Goal: Task Accomplishment & Management: Manage account settings

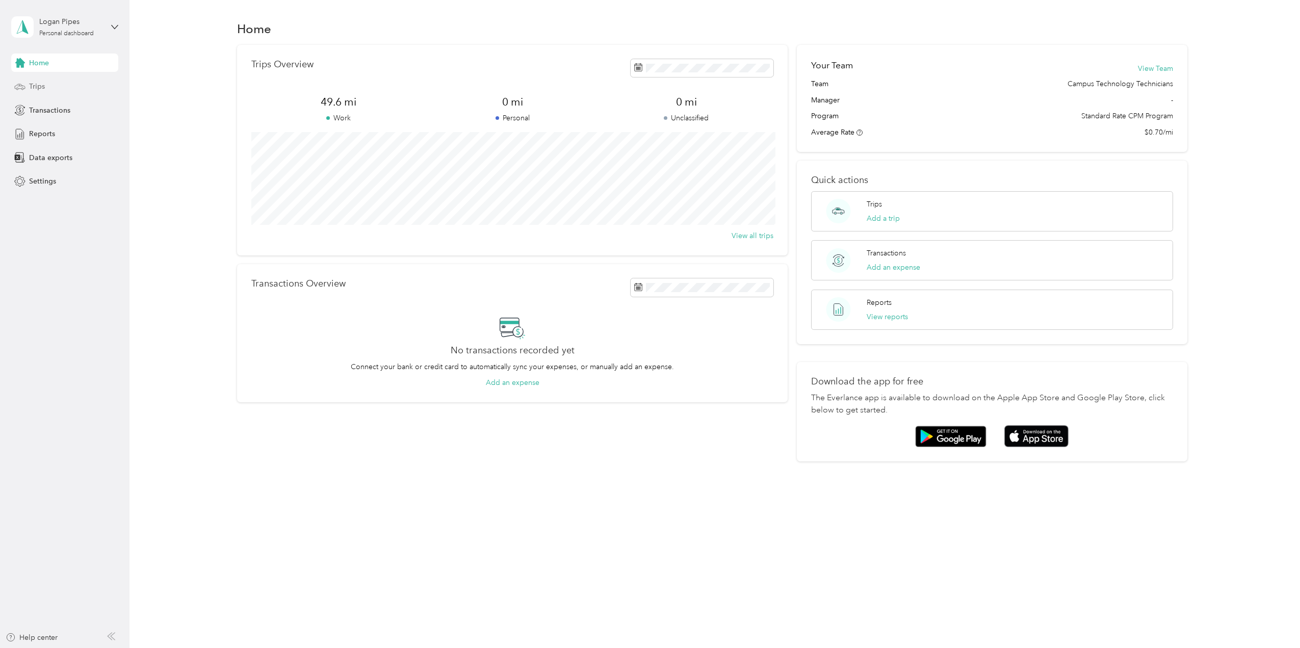
click at [57, 81] on div "Trips" at bounding box center [64, 86] width 107 height 18
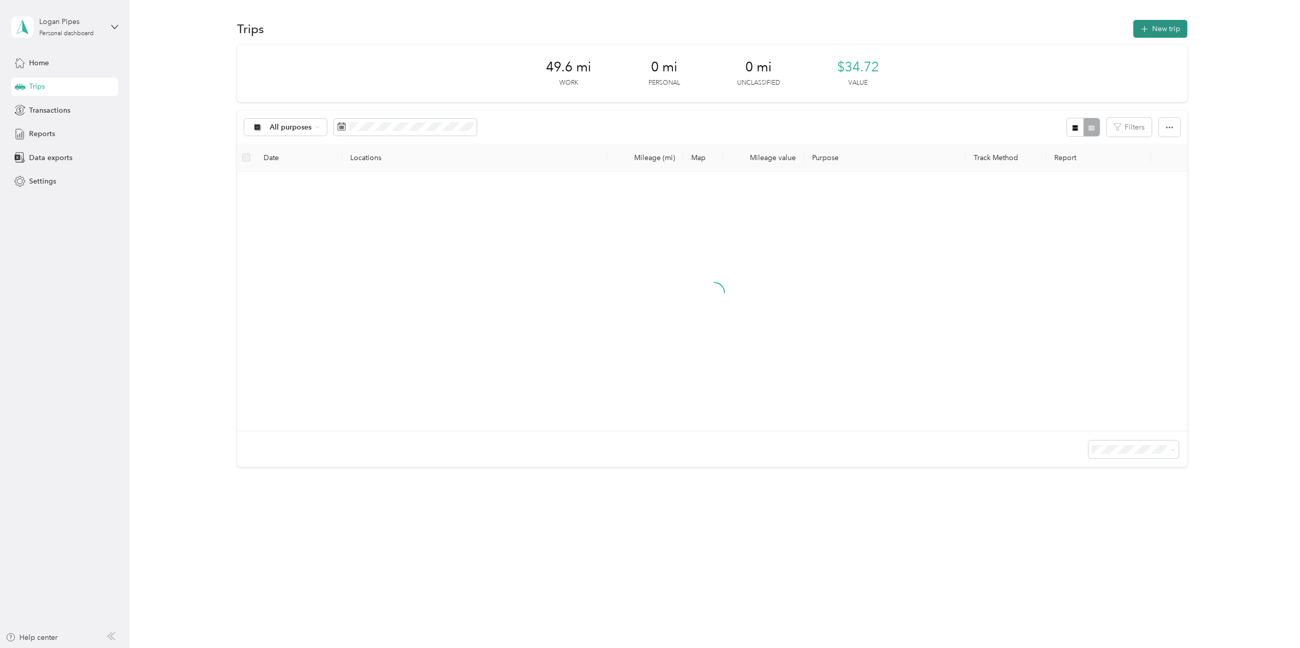
click at [1161, 23] on button "New trip" at bounding box center [1160, 29] width 54 height 18
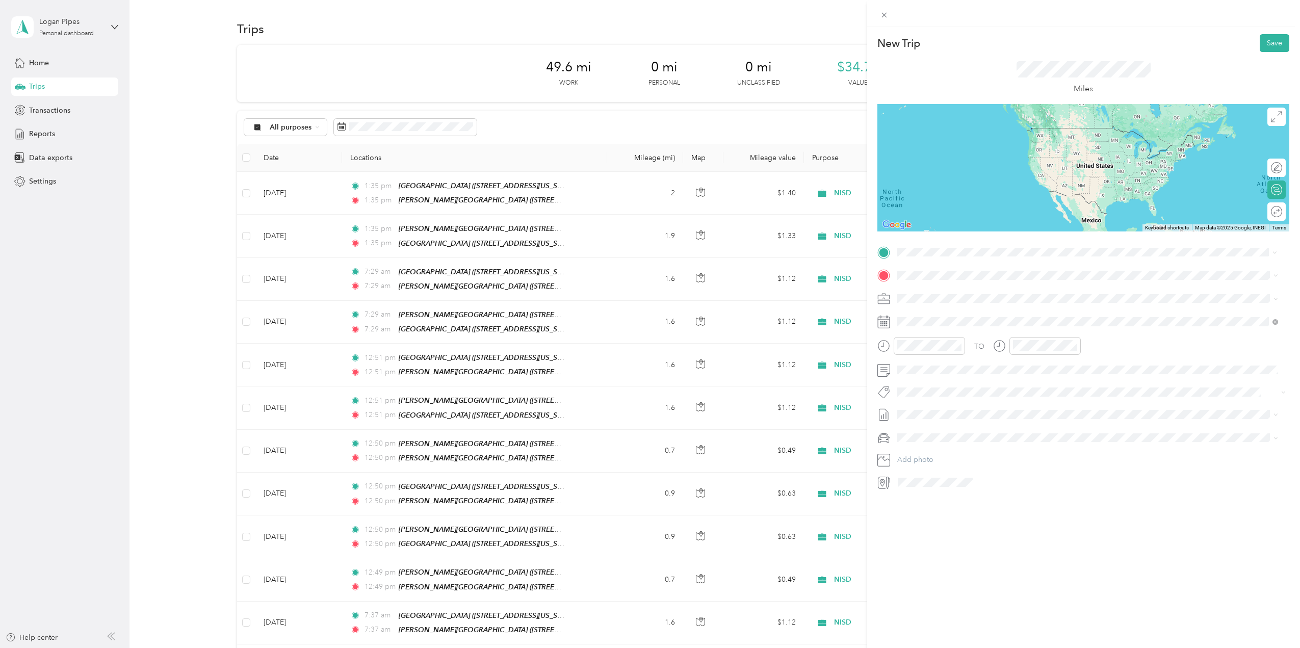
click at [1004, 292] on strong "[PERSON_NAME][GEOGRAPHIC_DATA]" at bounding box center [1020, 294] width 136 height 9
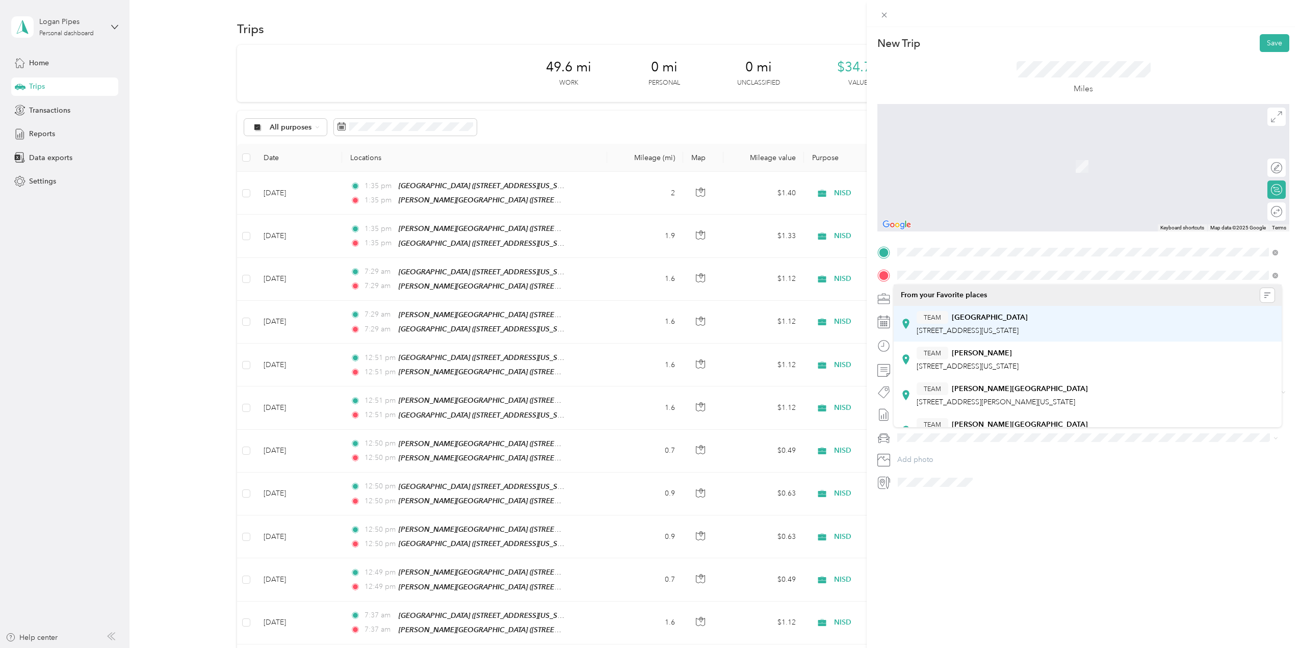
click at [1014, 315] on strong "[GEOGRAPHIC_DATA]" at bounding box center [990, 317] width 76 height 9
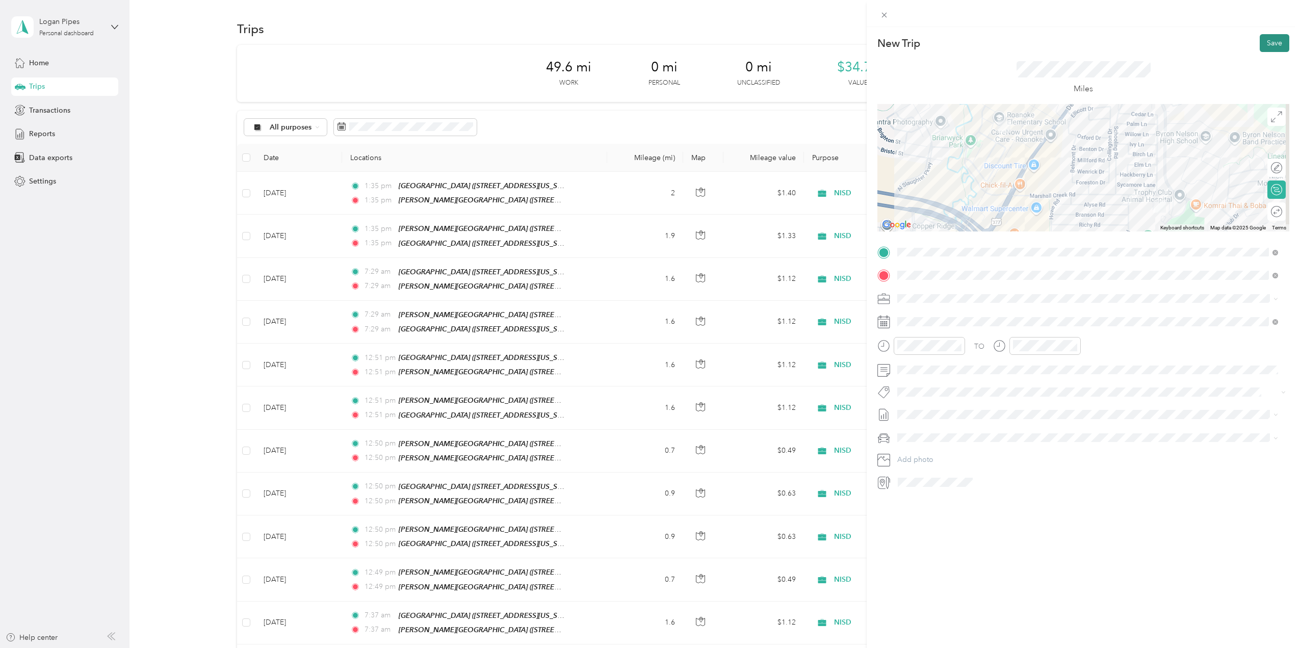
click at [1268, 43] on button "Save" at bounding box center [1275, 43] width 30 height 18
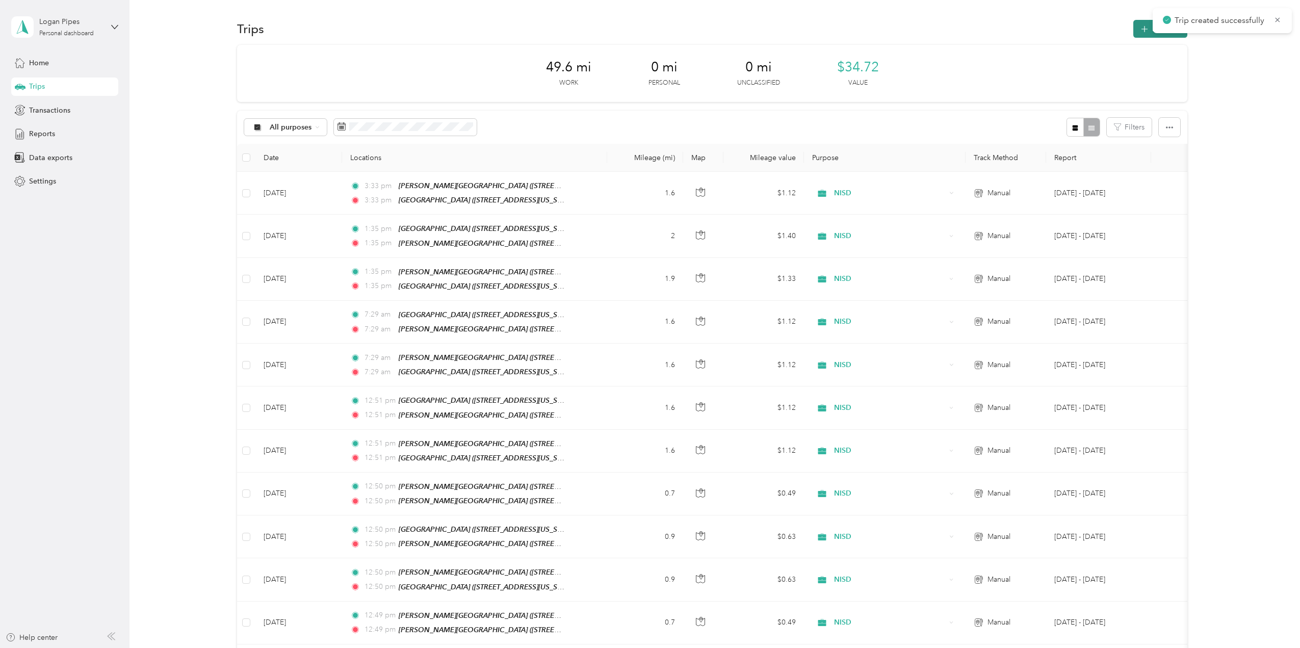
click at [1138, 34] on button "New trip" at bounding box center [1160, 29] width 54 height 18
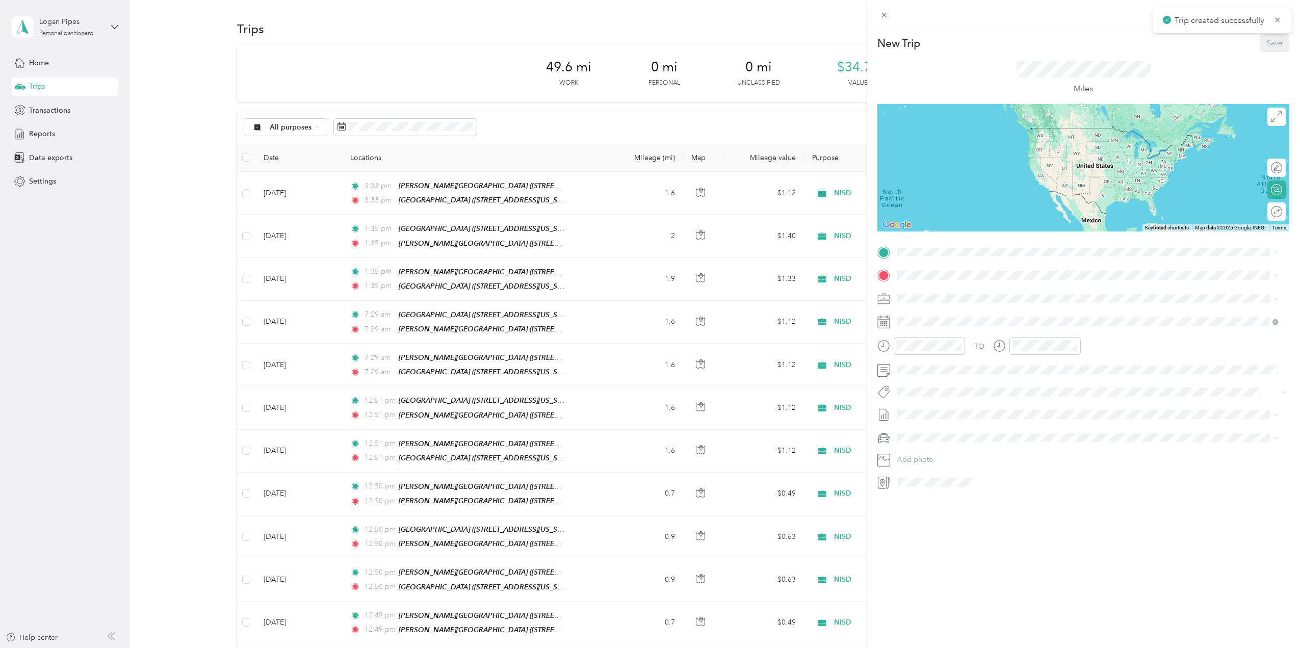
click at [936, 260] on div "TO Add photo" at bounding box center [1083, 367] width 412 height 246
click at [944, 294] on button "TEAM" at bounding box center [933, 294] width 32 height 13
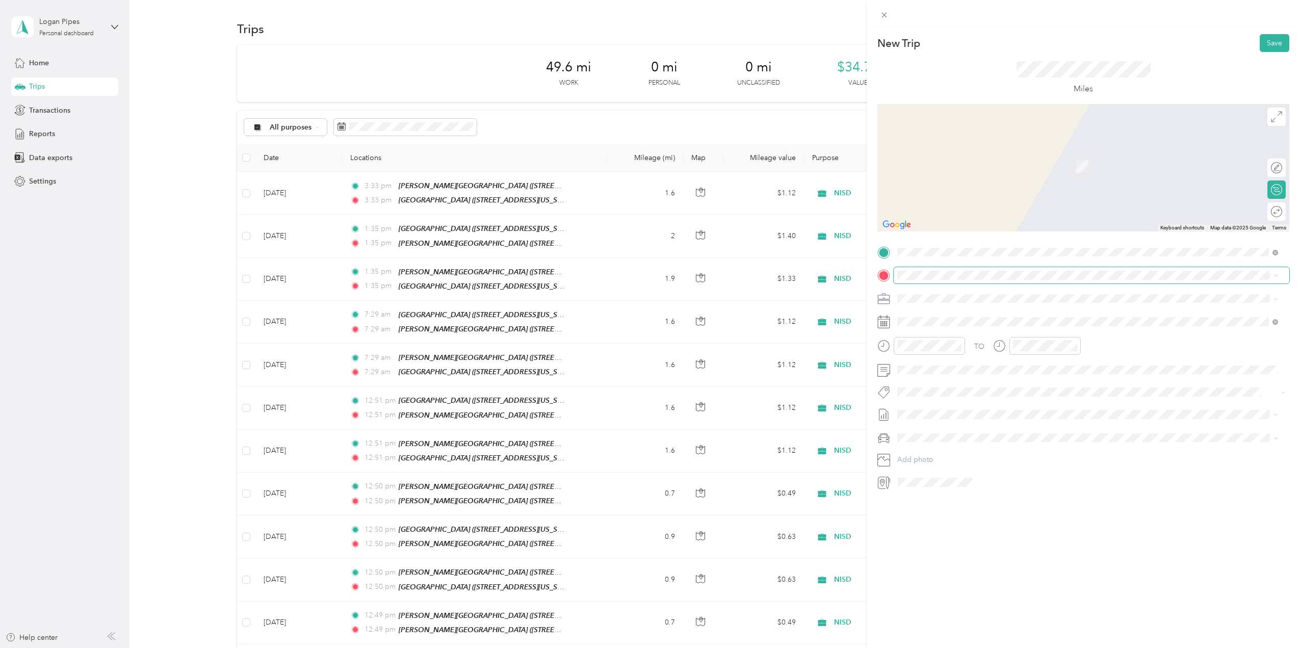
click at [943, 282] on span at bounding box center [1092, 275] width 396 height 16
click at [958, 313] on strong "[PERSON_NAME][GEOGRAPHIC_DATA]" at bounding box center [1020, 316] width 136 height 9
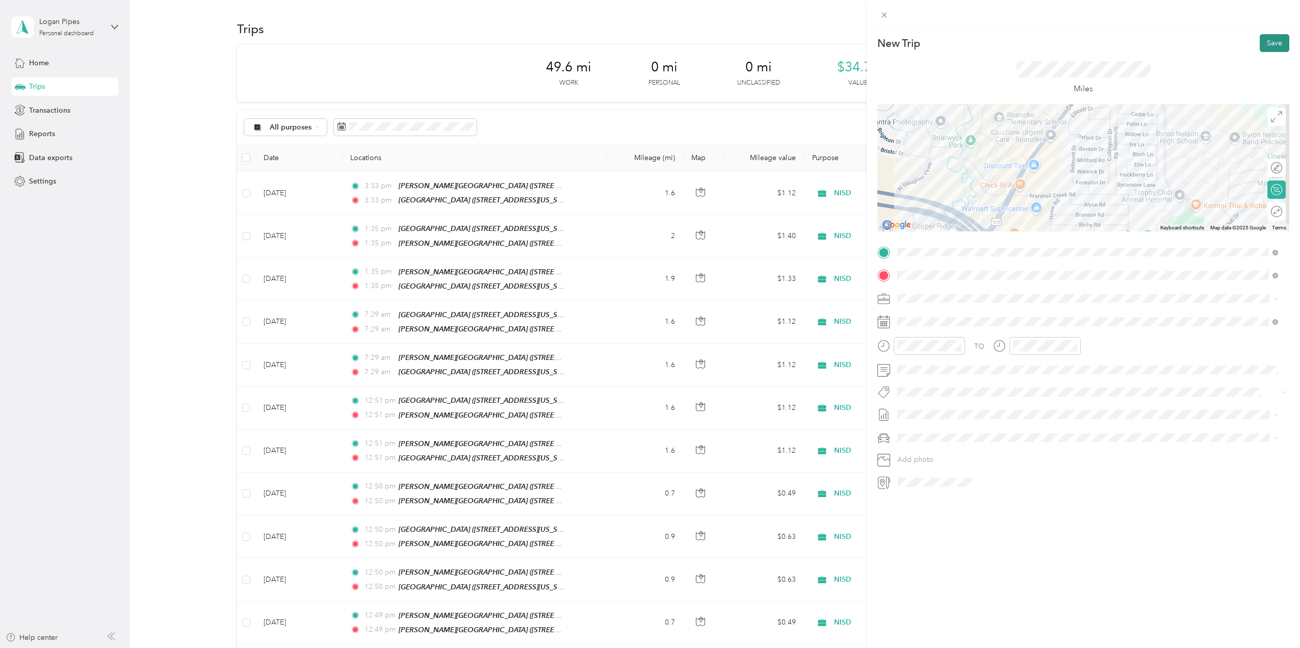
click at [1262, 43] on button "Save" at bounding box center [1275, 43] width 30 height 18
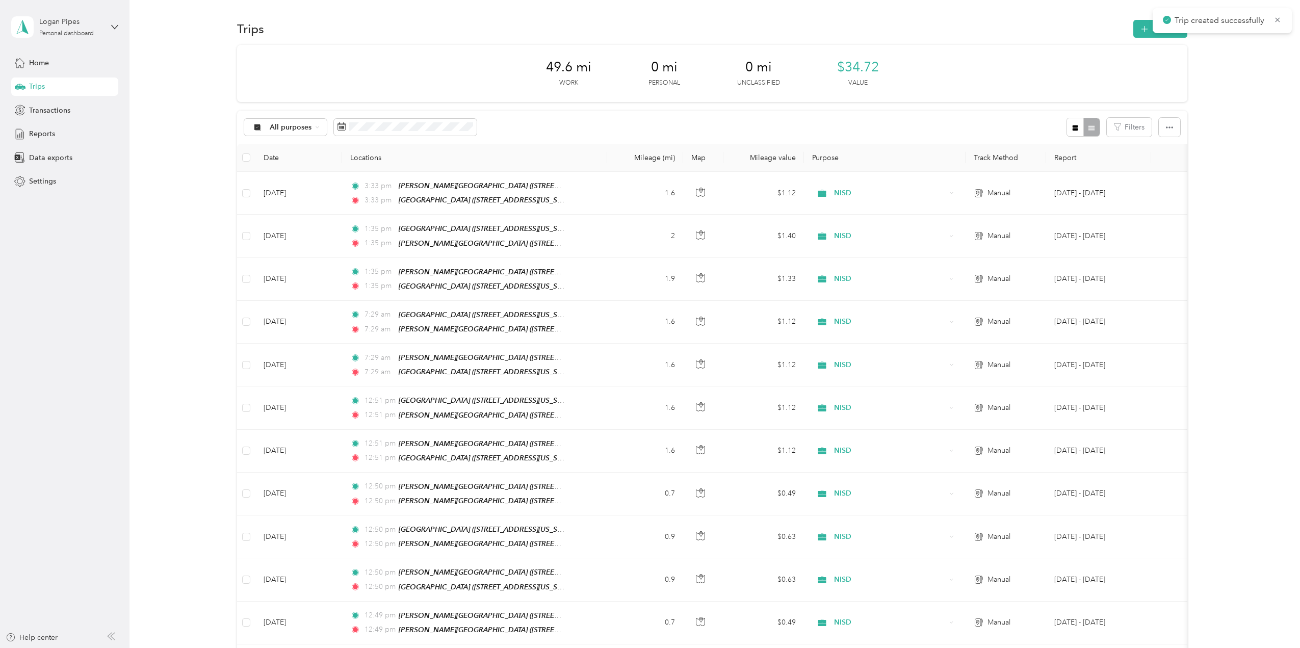
click at [57, 135] on div "Reports" at bounding box center [64, 134] width 107 height 18
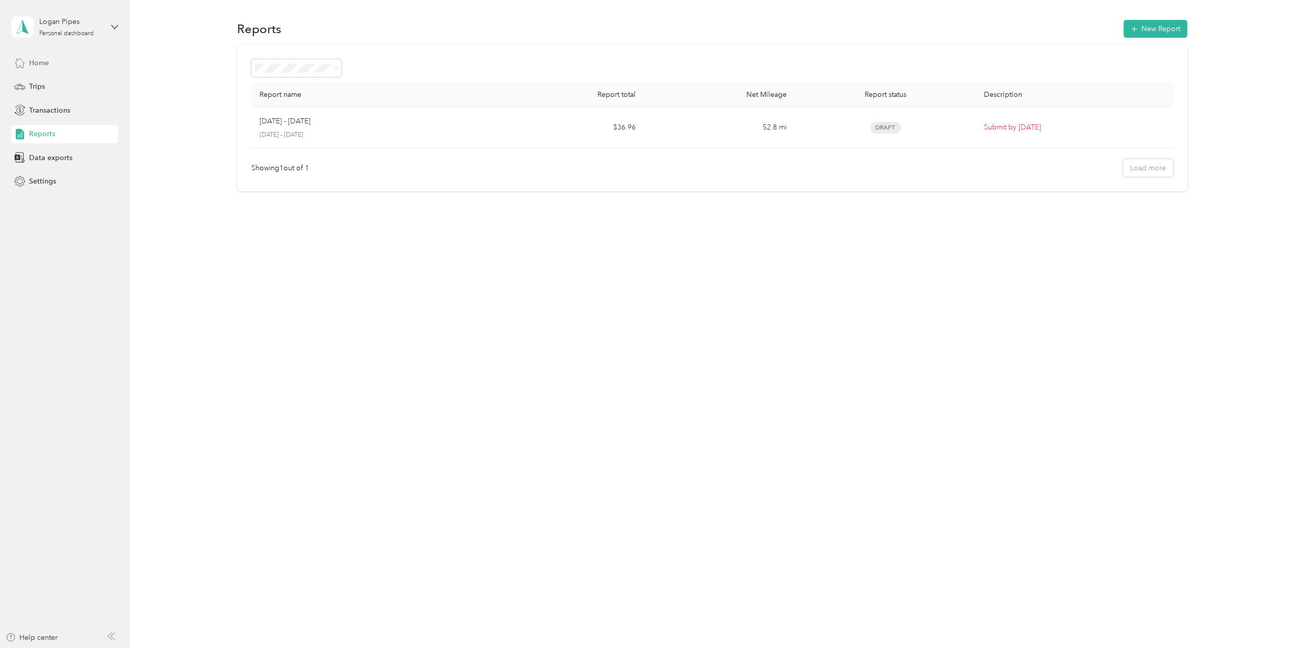
click at [75, 68] on div "Home" at bounding box center [64, 63] width 107 height 18
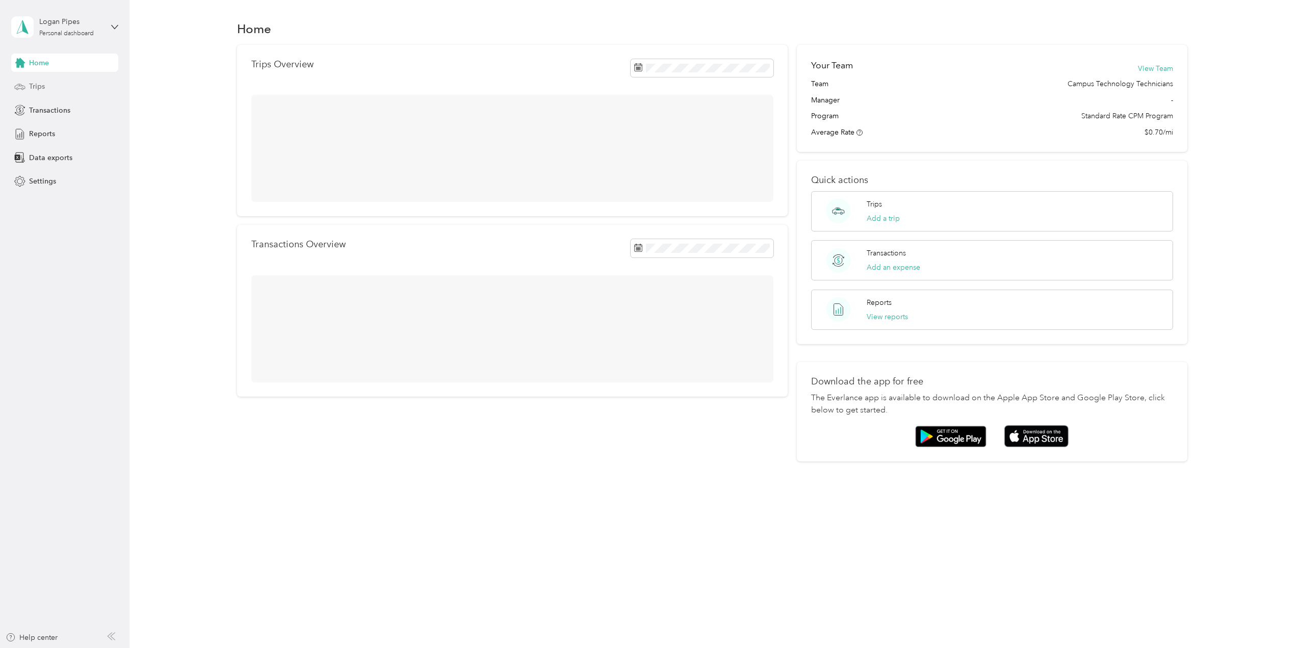
click at [67, 86] on div "Trips" at bounding box center [64, 86] width 107 height 18
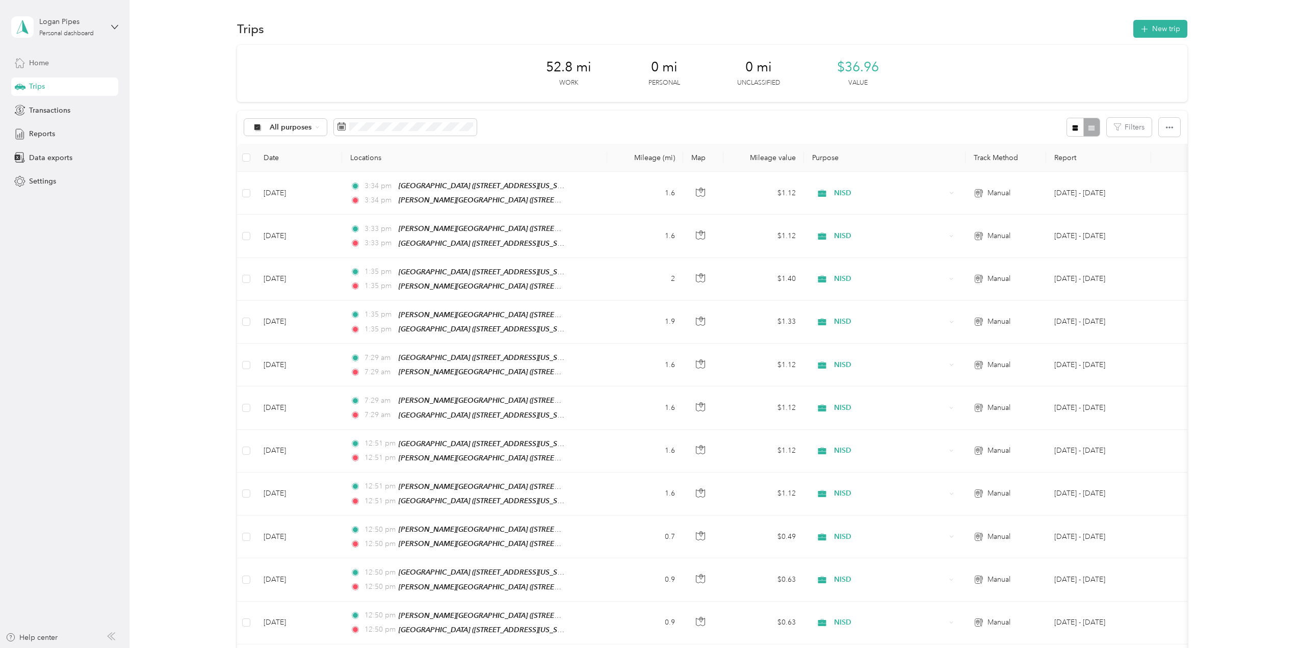
click at [45, 68] on span "Home" at bounding box center [39, 63] width 20 height 11
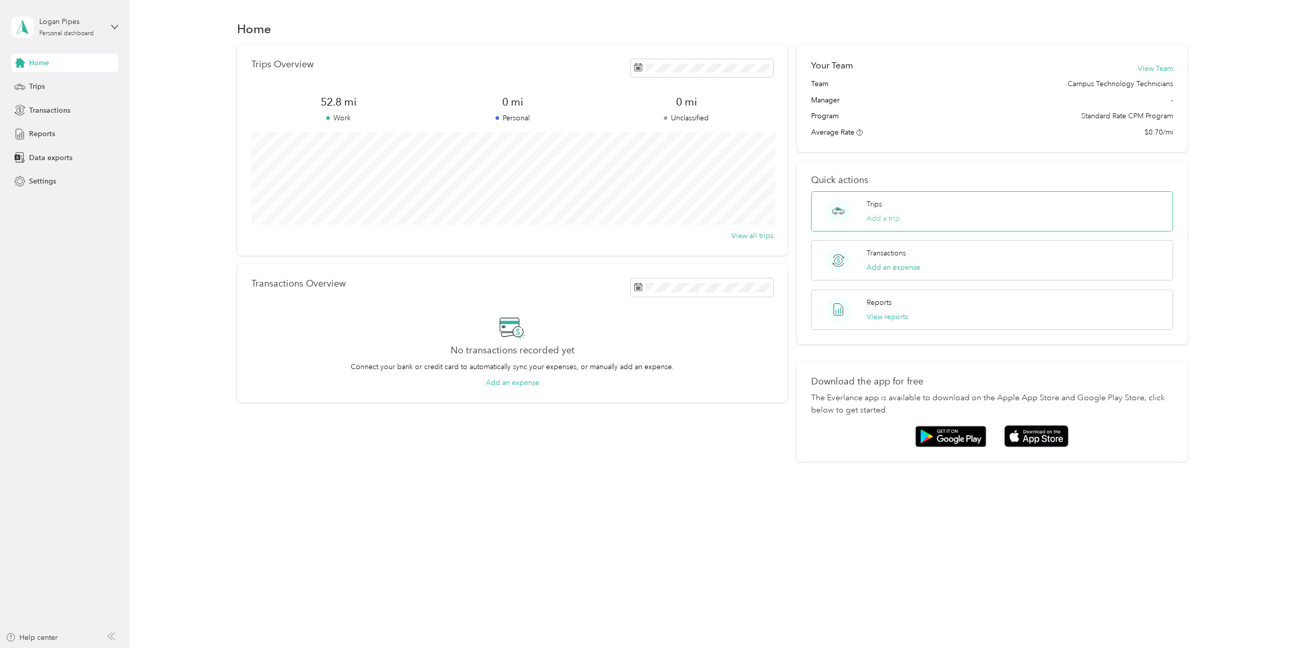
click at [900, 216] on button "Add a trip" at bounding box center [883, 218] width 33 height 11
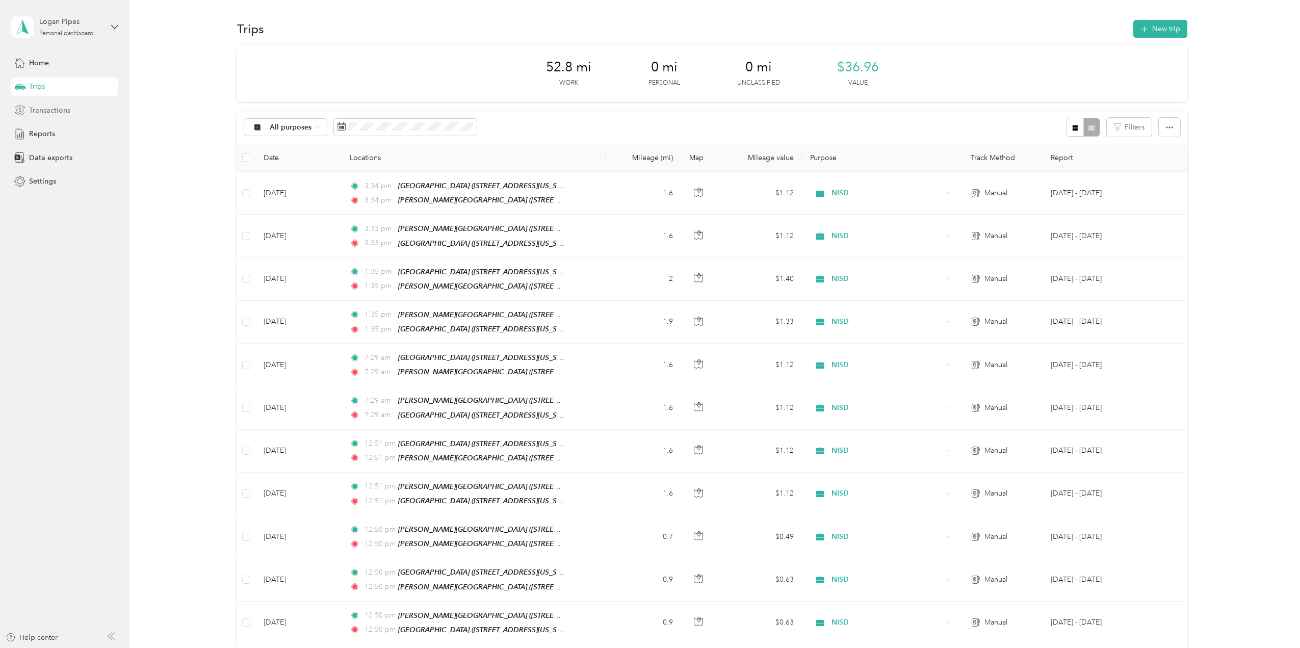
click at [91, 107] on div "Transactions" at bounding box center [64, 110] width 107 height 18
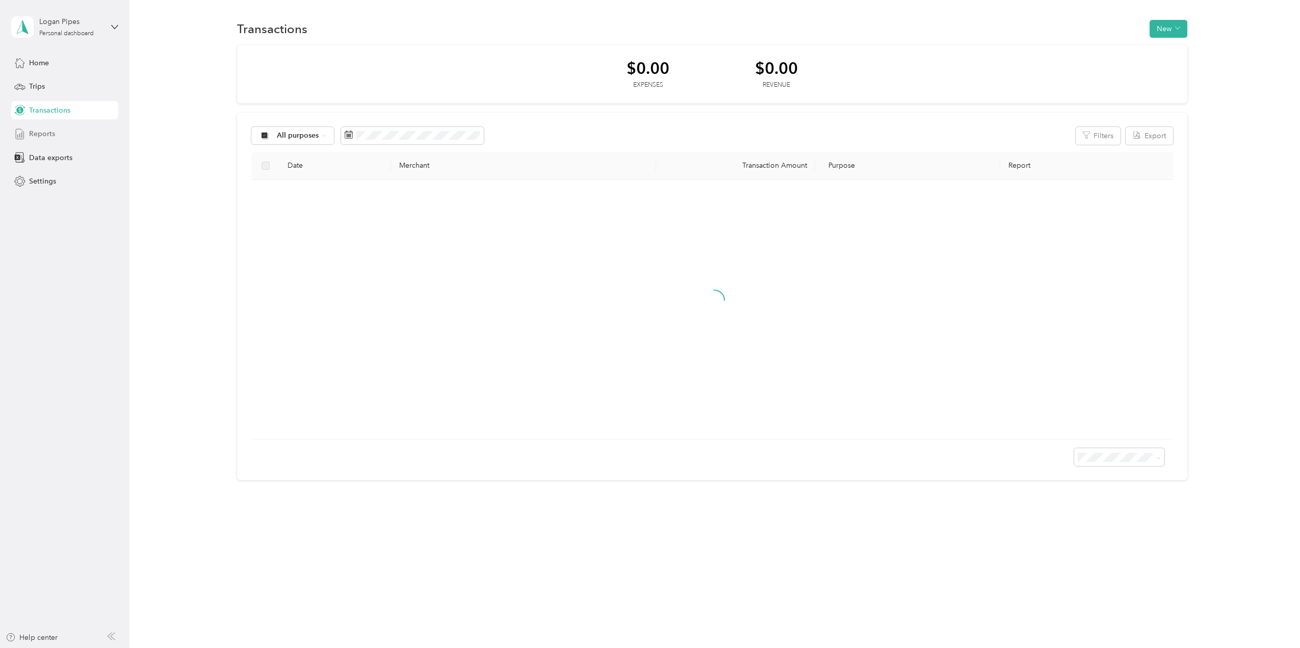
click at [79, 135] on div "Reports" at bounding box center [64, 134] width 107 height 18
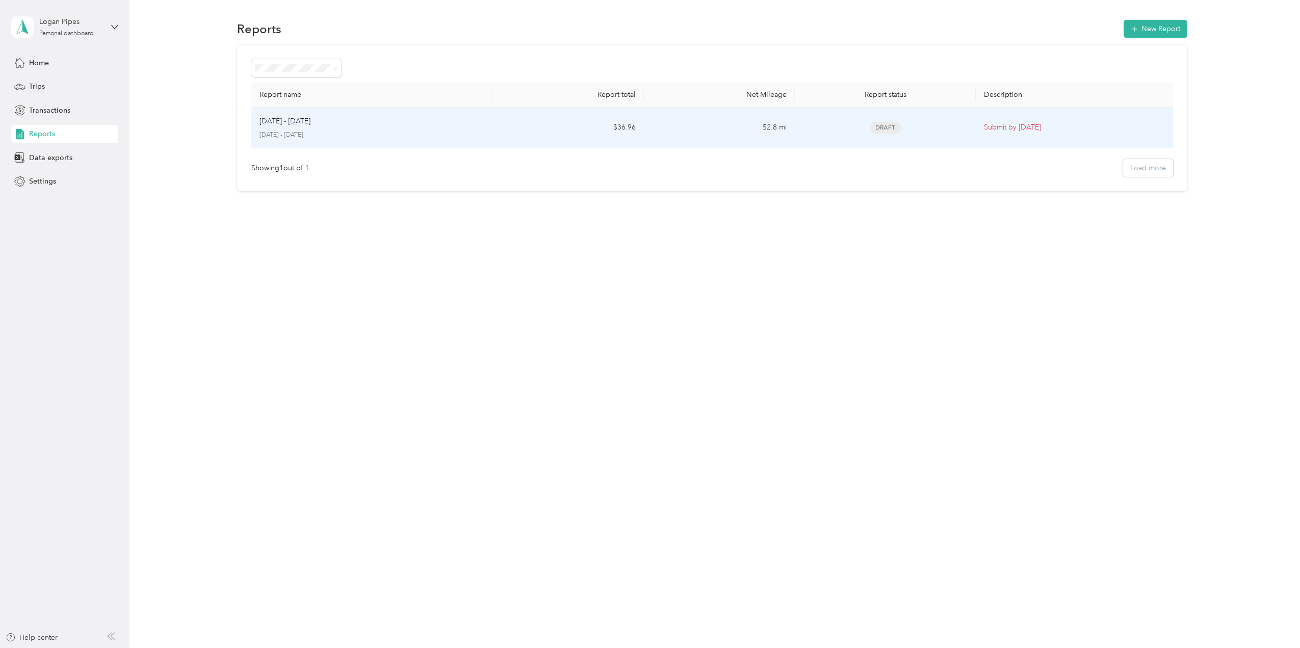
click at [528, 131] on td "$36.96" at bounding box center [568, 128] width 151 height 41
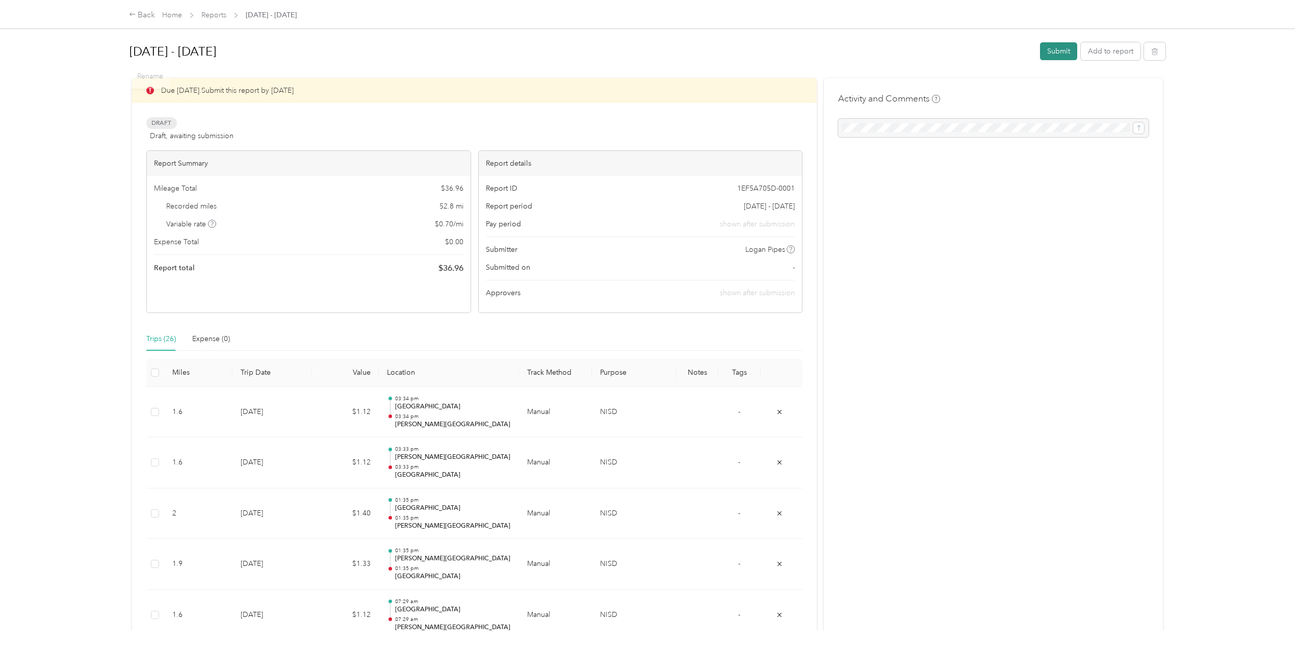
click at [1050, 46] on button "Submit" at bounding box center [1058, 51] width 37 height 18
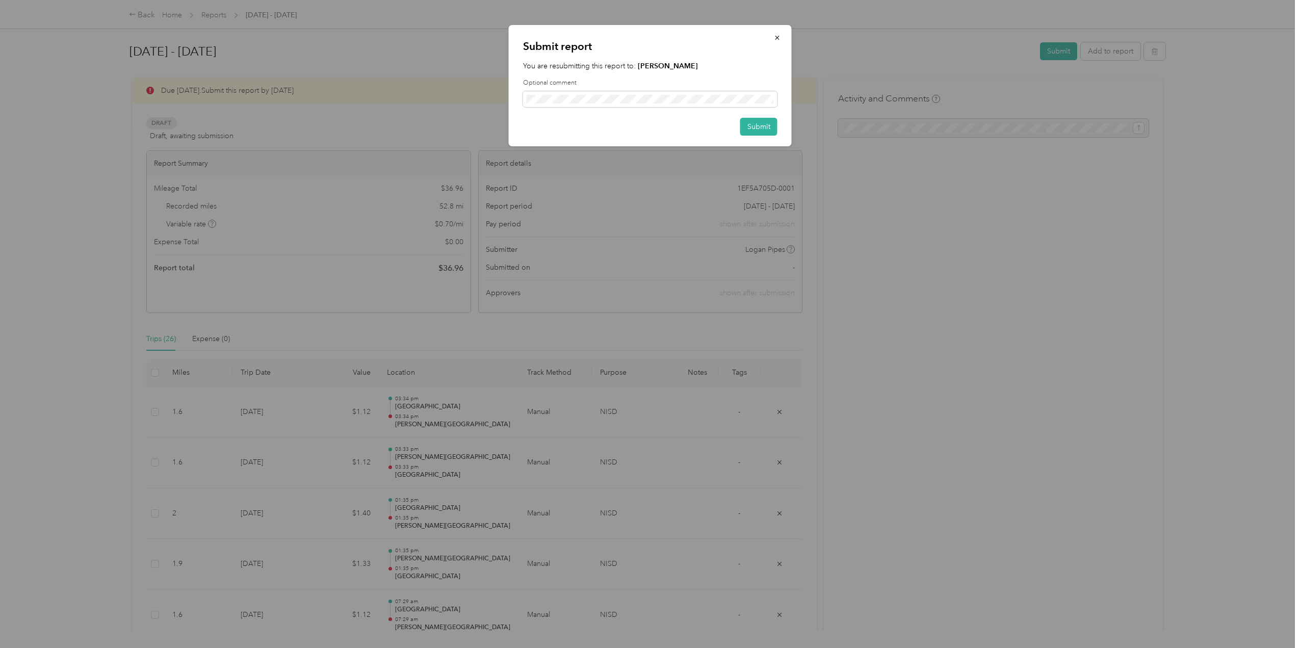
click at [745, 117] on div "Submit report You are resubmitting this report to: [PERSON_NAME] Optional comme…" at bounding box center [650, 85] width 283 height 121
click at [747, 120] on button "Submit" at bounding box center [758, 127] width 37 height 18
